Goal: Information Seeking & Learning: Compare options

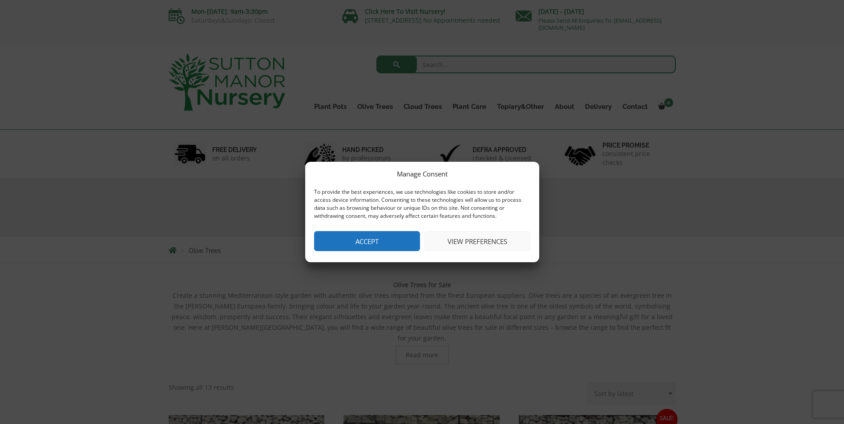
click at [440, 234] on button "View preferences" at bounding box center [477, 241] width 106 height 20
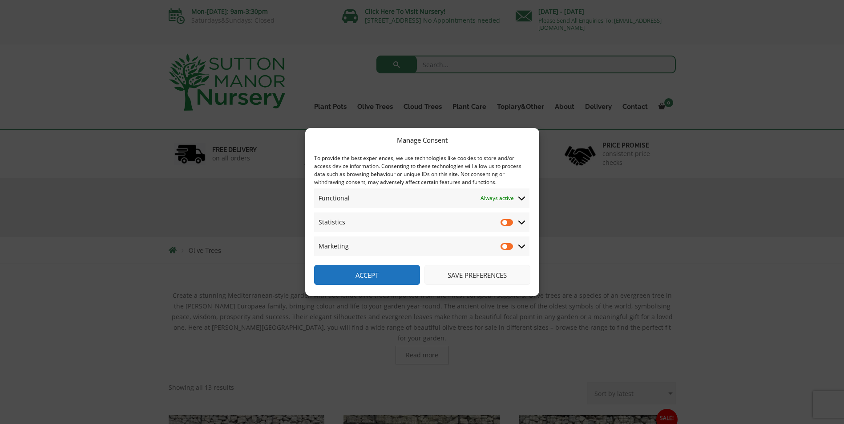
click at [385, 267] on button "Accept" at bounding box center [367, 275] width 106 height 20
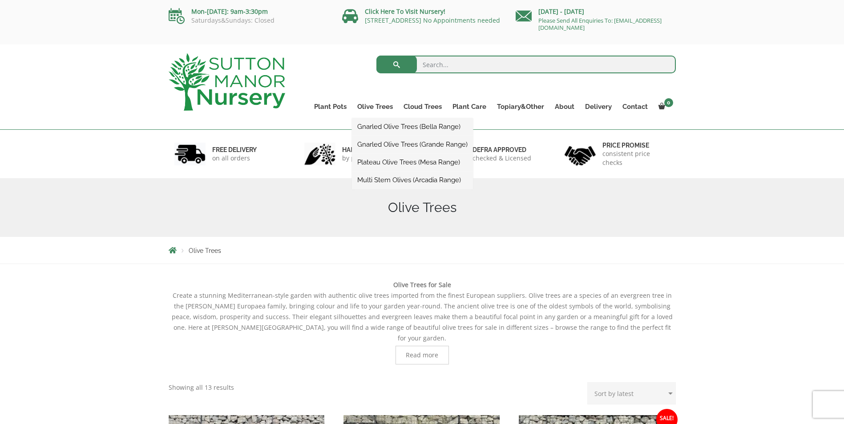
click at [406, 124] on link "Gnarled Olive Trees (Bella Range)" at bounding box center [412, 126] width 121 height 13
click at [395, 129] on link "Gnarled Olive Trees (Bella Range)" at bounding box center [412, 126] width 121 height 13
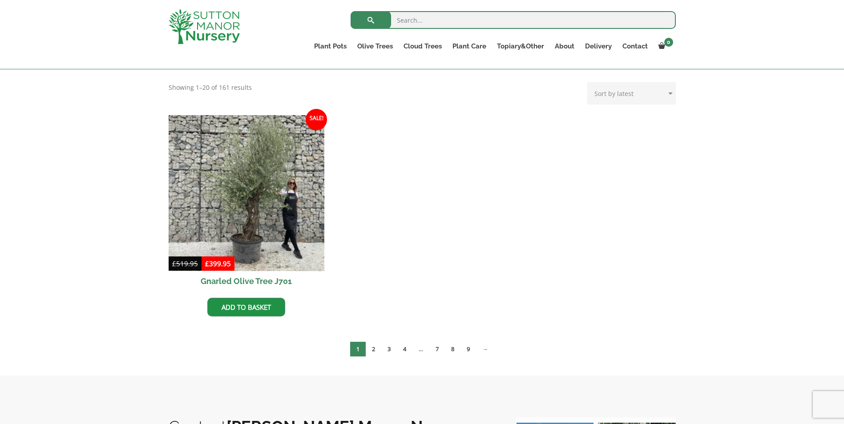
scroll to position [178, 0]
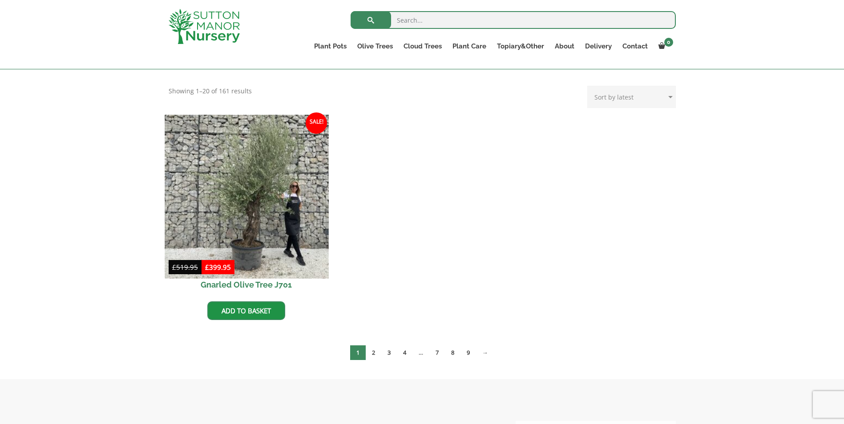
click at [278, 192] on img at bounding box center [247, 197] width 164 height 164
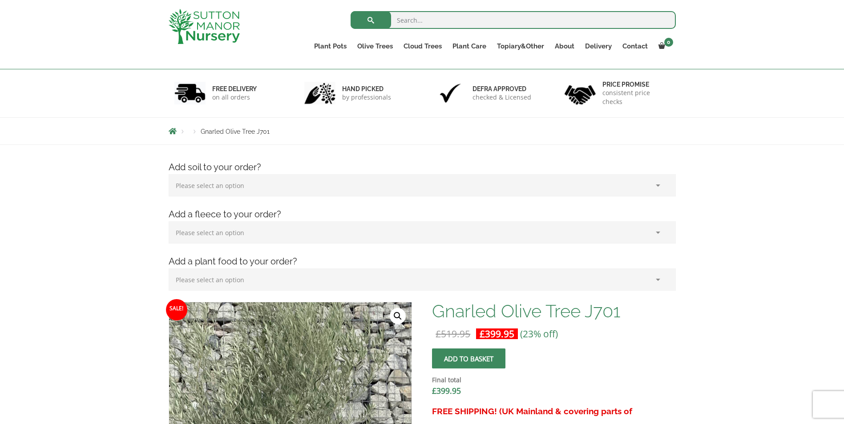
scroll to position [178, 0]
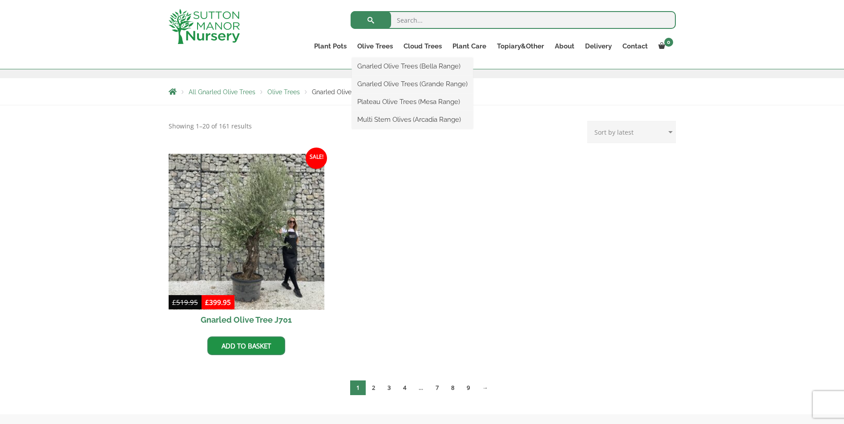
scroll to position [133, 0]
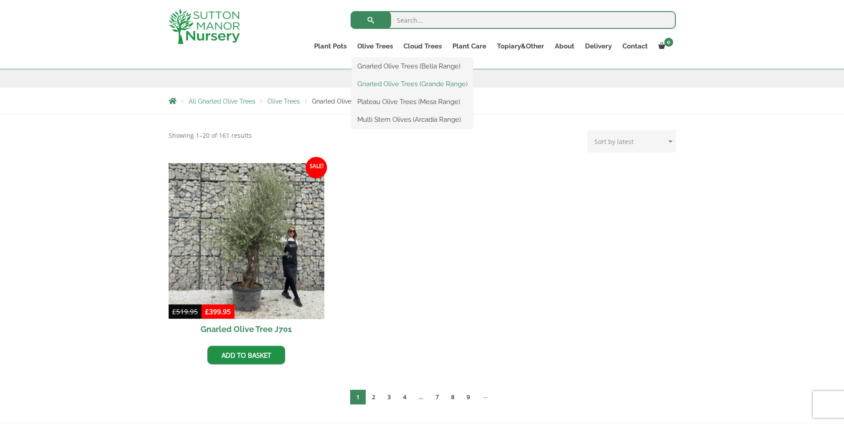
click at [389, 78] on link "Gnarled Olive Trees (Grande Range)" at bounding box center [412, 83] width 121 height 13
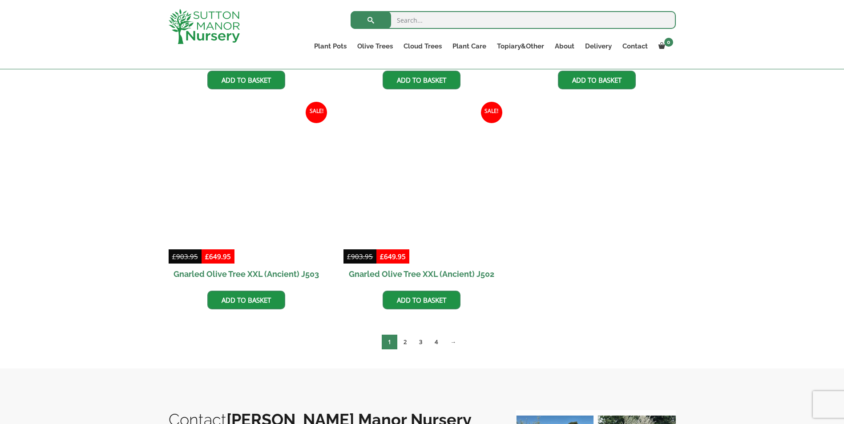
scroll to position [1290, 0]
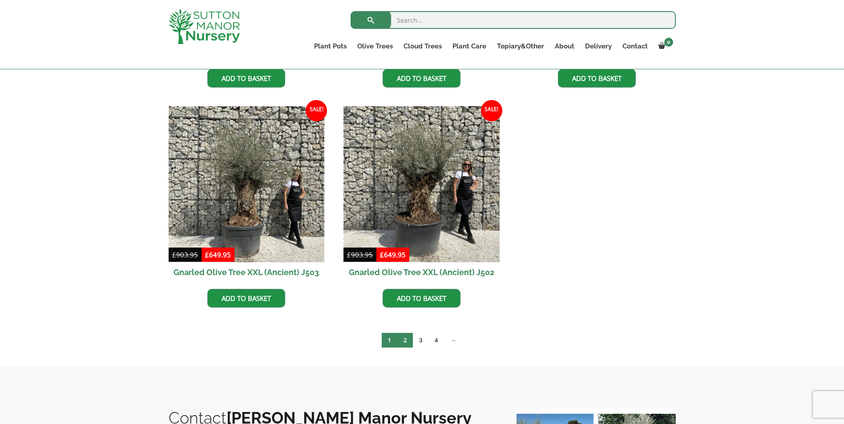
click at [406, 341] on link "2" at bounding box center [405, 340] width 16 height 15
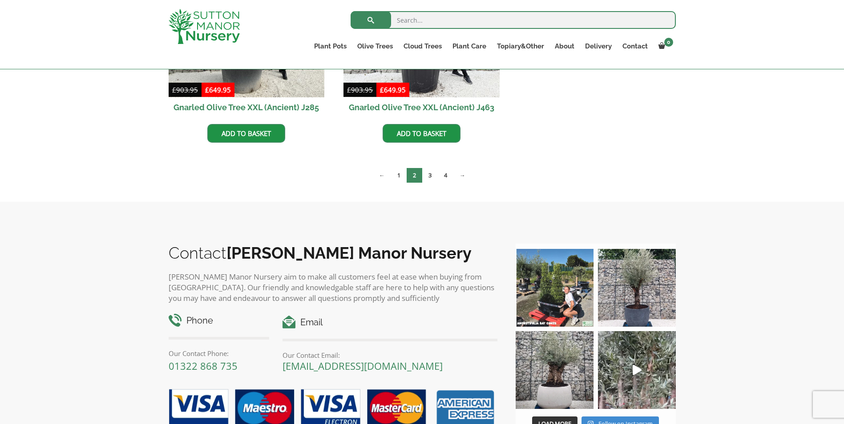
scroll to position [1157, 0]
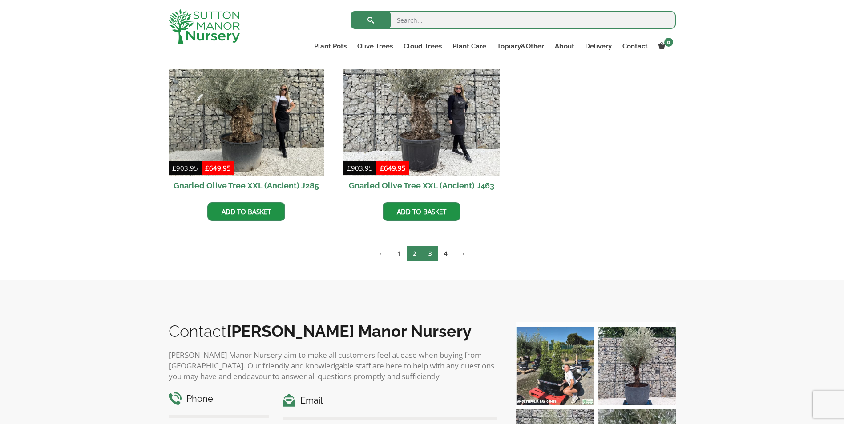
click at [425, 259] on link "3" at bounding box center [430, 253] width 16 height 15
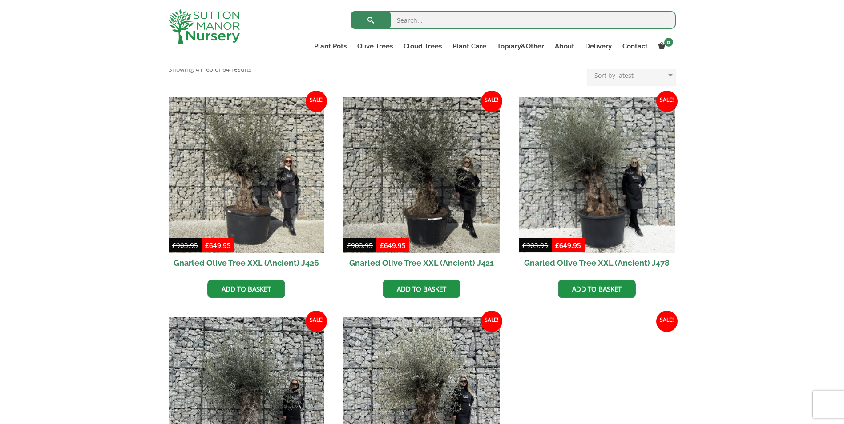
scroll to position [178, 0]
